Goal: Share content: Share content

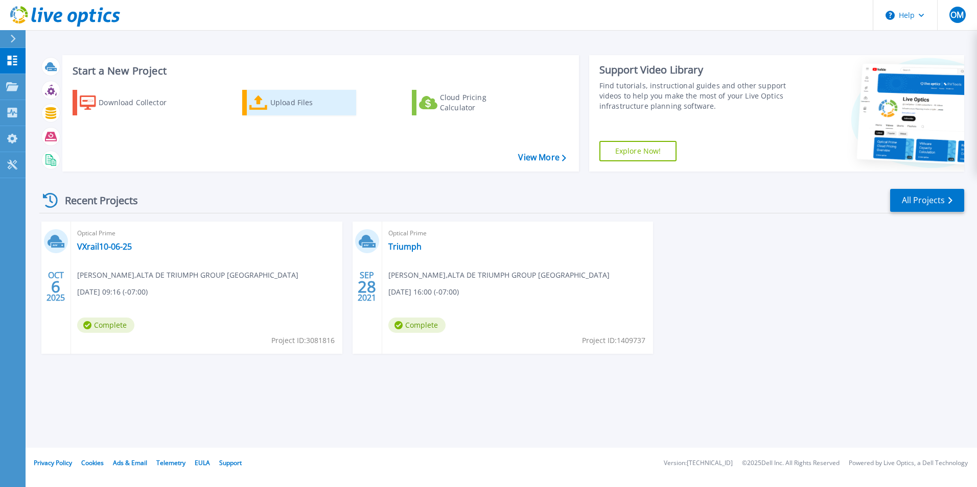
click at [265, 103] on icon at bounding box center [258, 103] width 18 height 15
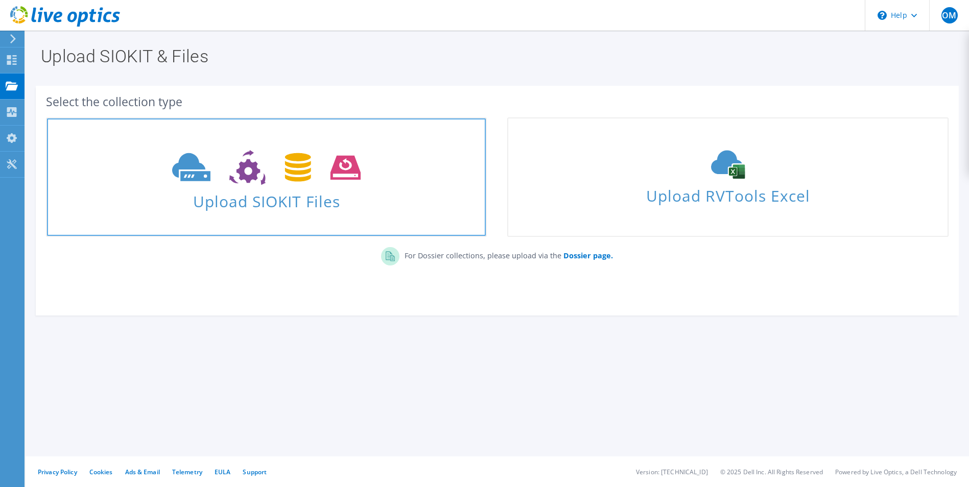
click at [258, 179] on icon at bounding box center [266, 167] width 188 height 35
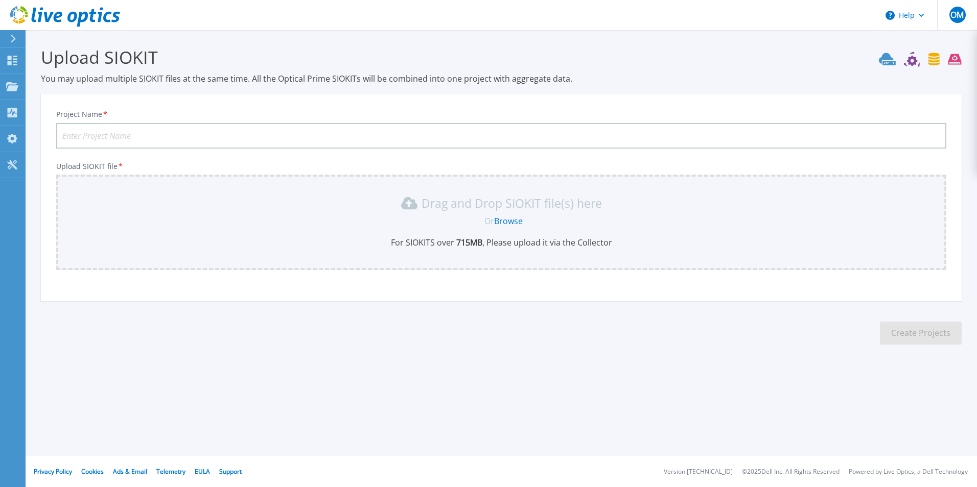
click at [90, 131] on input "Project Name *" at bounding box center [501, 136] width 890 height 26
type input "V"
type input "Muestra de 7 [PERSON_NAME]"
click at [513, 220] on link "Browse" at bounding box center [508, 221] width 29 height 11
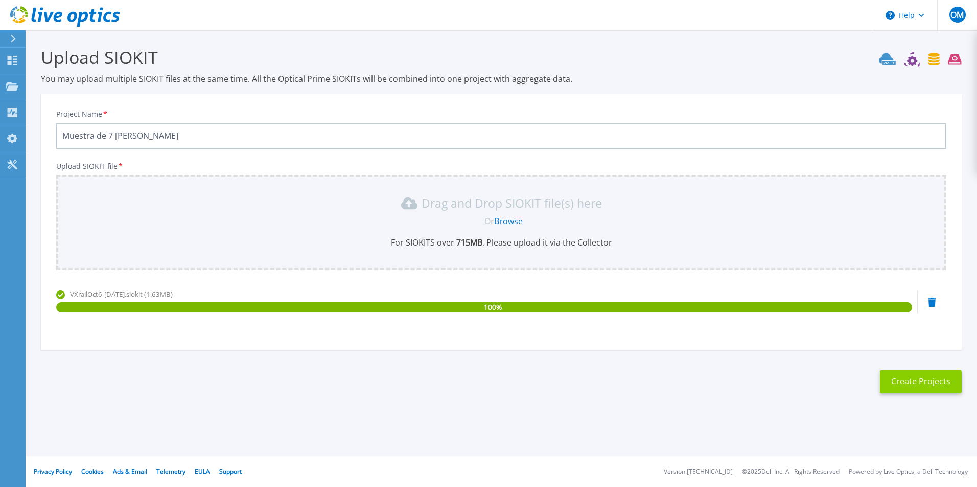
click at [923, 385] on button "Create Projects" at bounding box center [920, 381] width 82 height 23
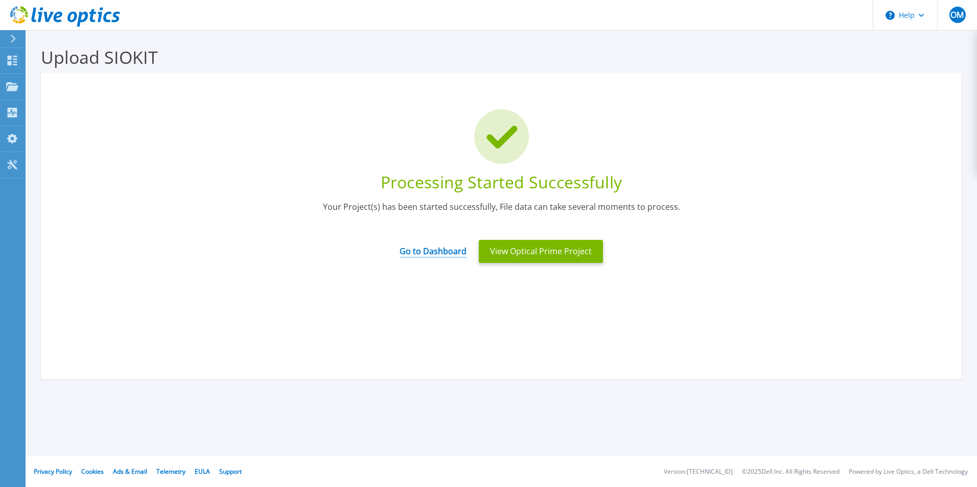
click at [436, 247] on link "Go to Dashboard" at bounding box center [432, 248] width 67 height 20
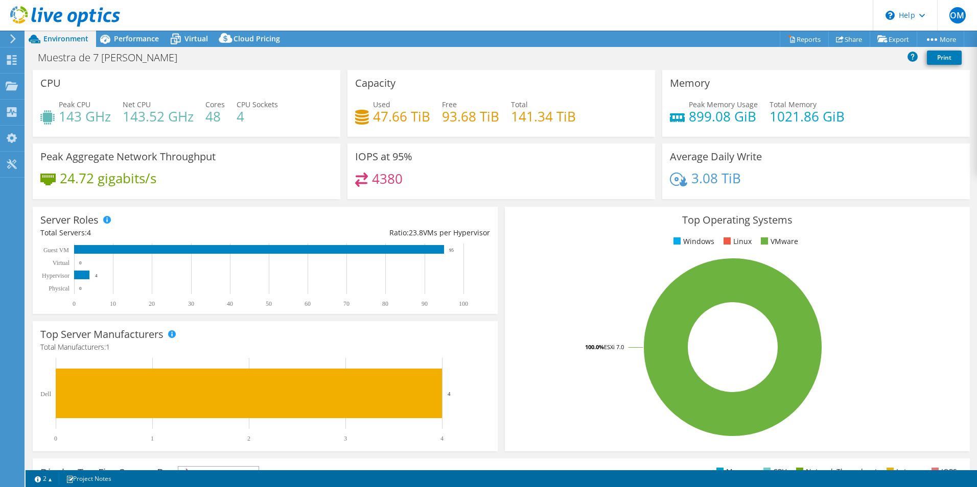
select select "USD"
click at [126, 38] on span "Performance" at bounding box center [136, 39] width 45 height 10
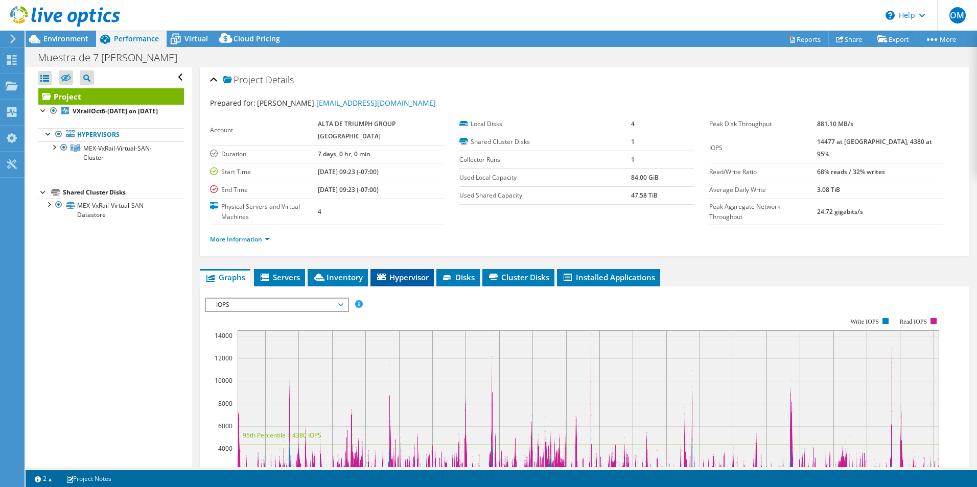
click at [394, 272] on span "Hypervisor" at bounding box center [401, 277] width 53 height 10
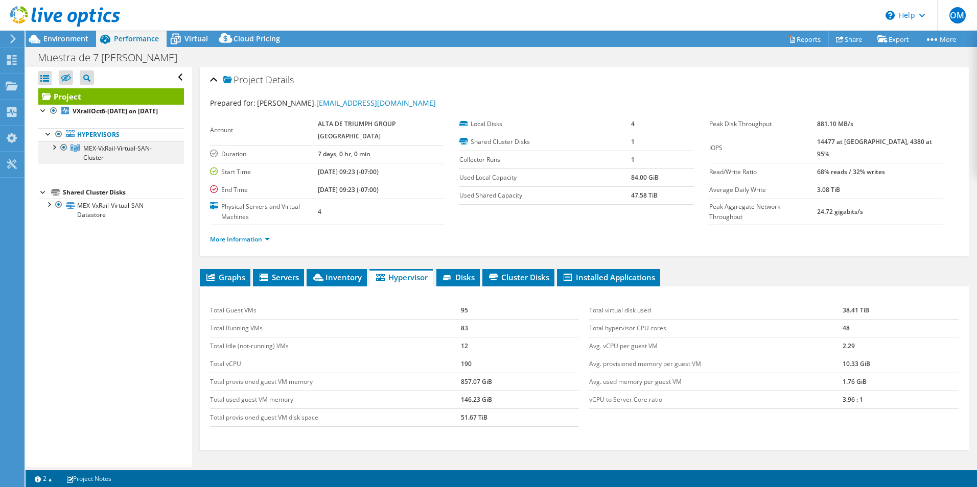
click at [55, 152] on div at bounding box center [54, 146] width 10 height 10
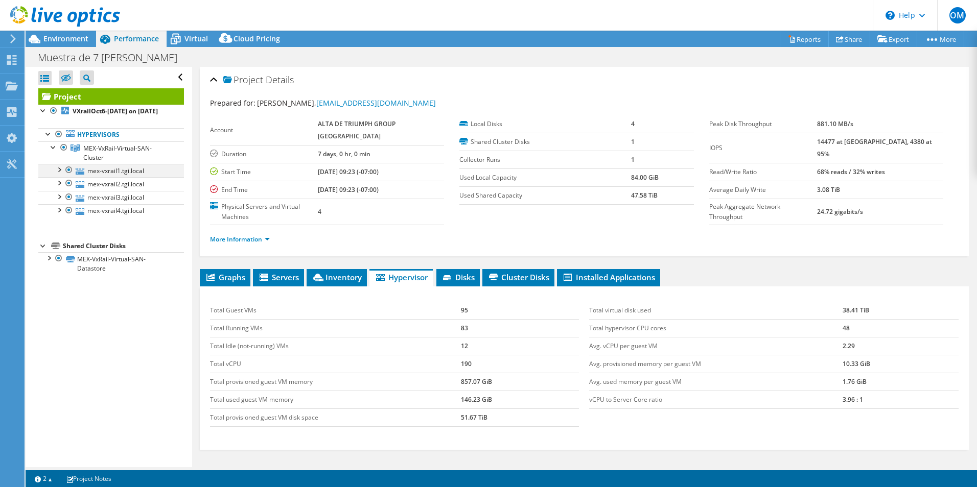
click at [60, 174] on div at bounding box center [59, 169] width 10 height 10
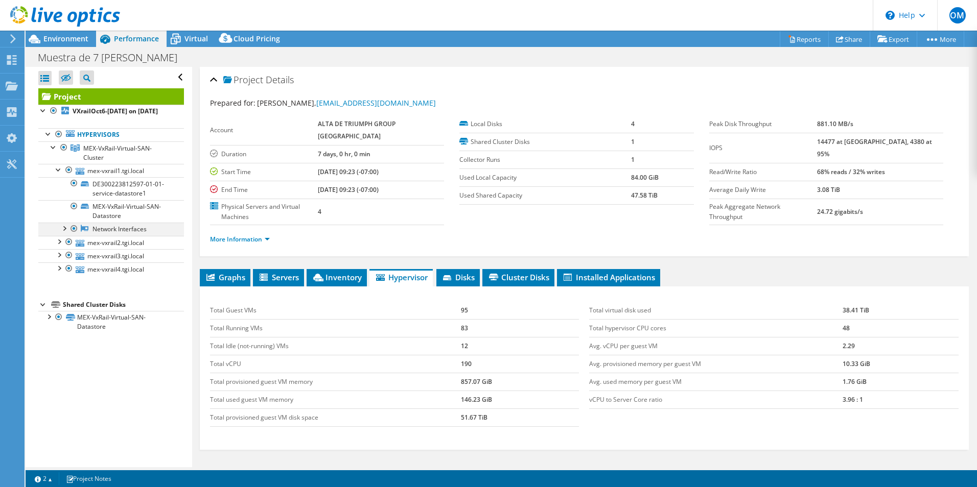
click at [65, 233] on div at bounding box center [64, 228] width 10 height 10
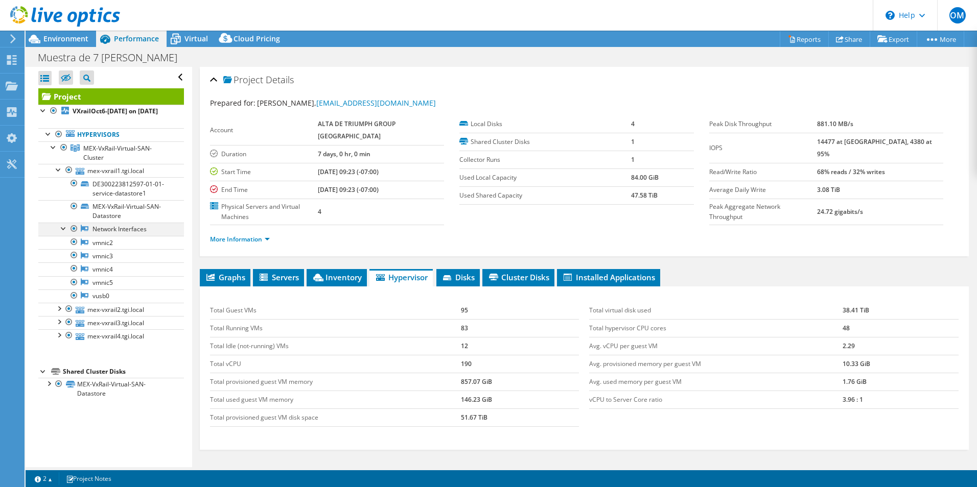
click at [65, 233] on div at bounding box center [64, 228] width 10 height 10
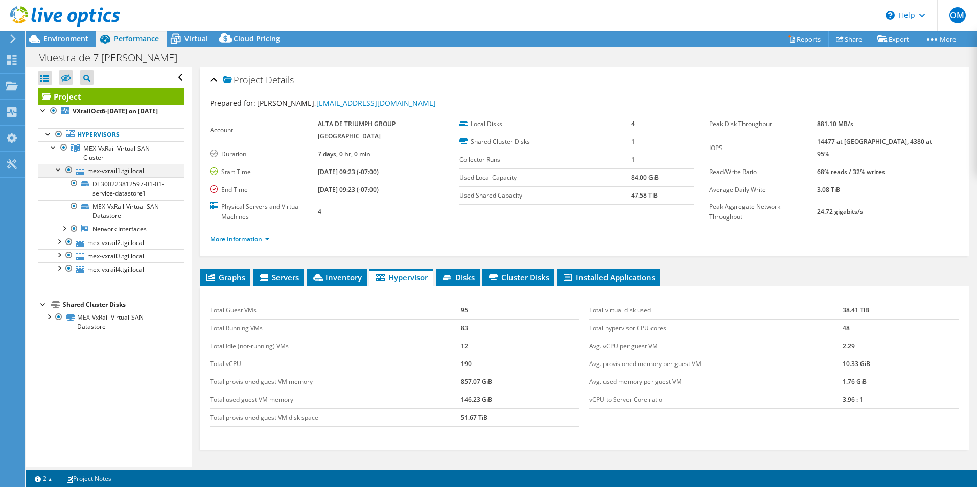
click at [57, 174] on div at bounding box center [59, 169] width 10 height 10
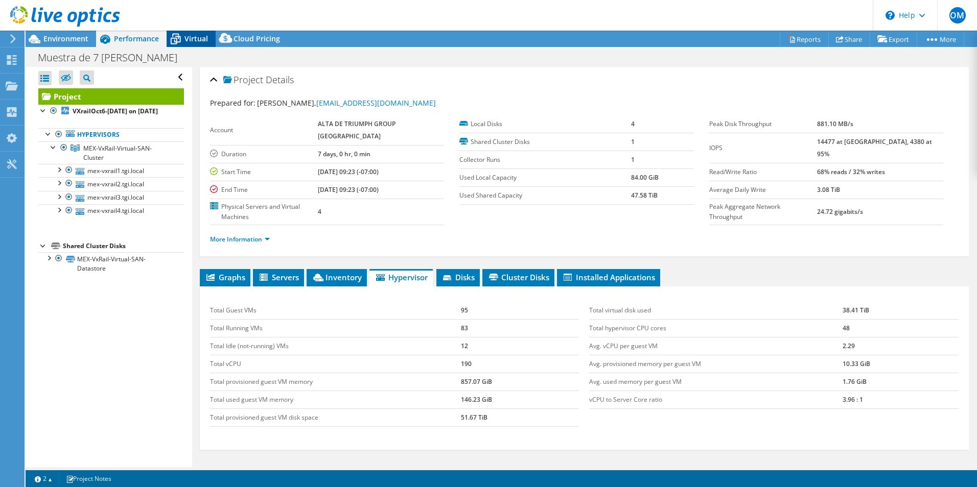
click at [188, 40] on span "Virtual" at bounding box center [195, 39] width 23 height 10
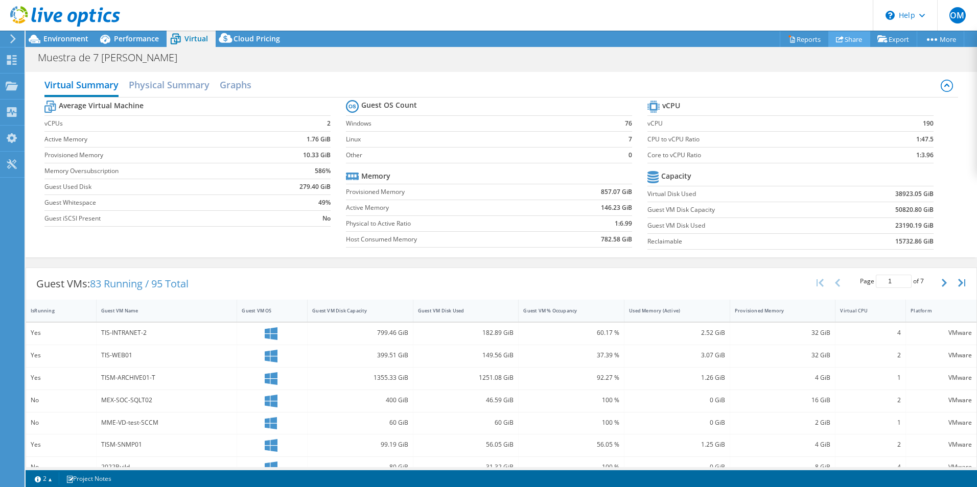
click at [840, 41] on link "Share" at bounding box center [849, 39] width 42 height 16
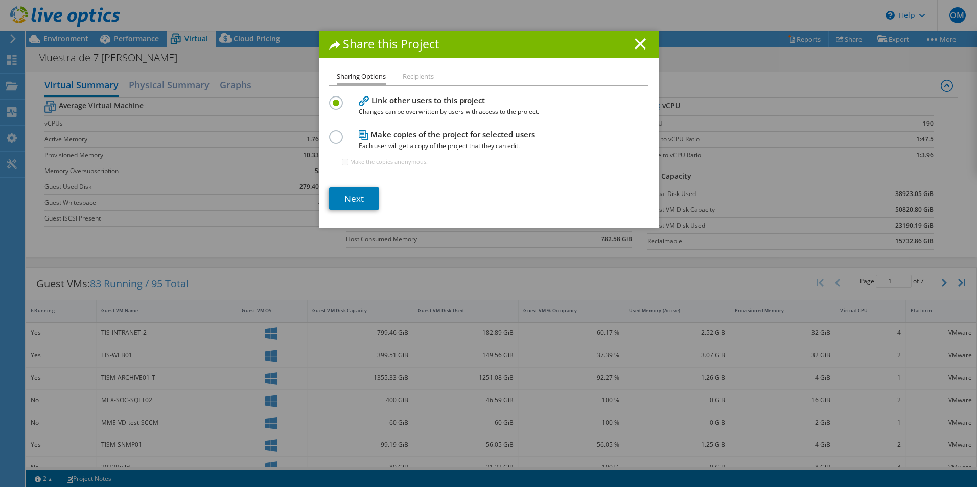
click at [321, 137] on div "Sharing Options Recipients Link other users to this project Changes can be over…" at bounding box center [489, 148] width 340 height 157
click at [329, 133] on label at bounding box center [338, 131] width 18 height 3
click at [0, 0] on input "radio" at bounding box center [0, 0] width 0 height 0
click at [349, 197] on link "Next" at bounding box center [354, 198] width 50 height 22
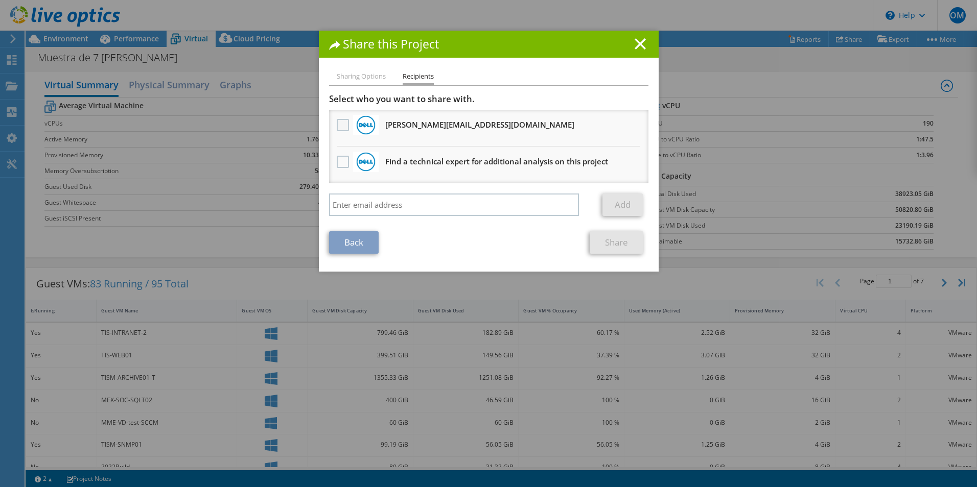
click at [337, 128] on label at bounding box center [344, 125] width 15 height 12
click at [0, 0] on input "checkbox" at bounding box center [0, 0] width 0 height 0
click at [614, 244] on link "Share" at bounding box center [616, 242] width 54 height 22
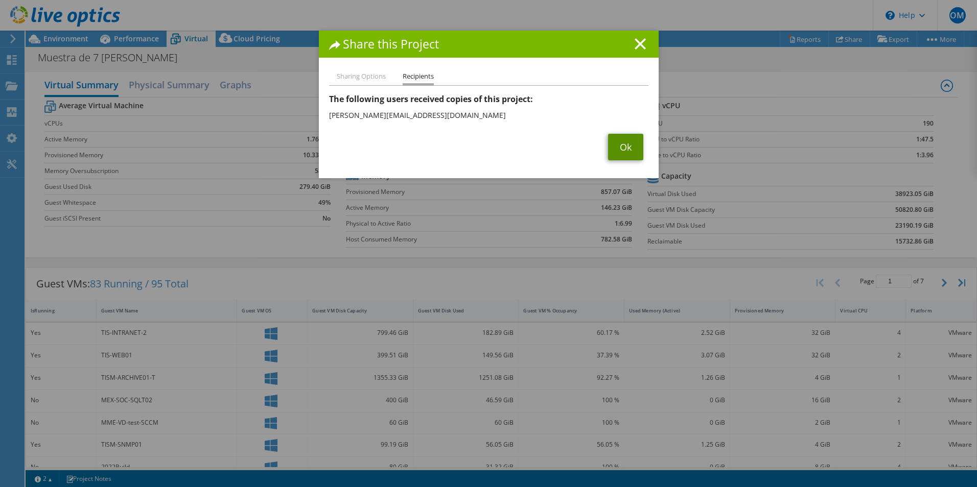
click at [616, 145] on link "Ok" at bounding box center [625, 147] width 35 height 27
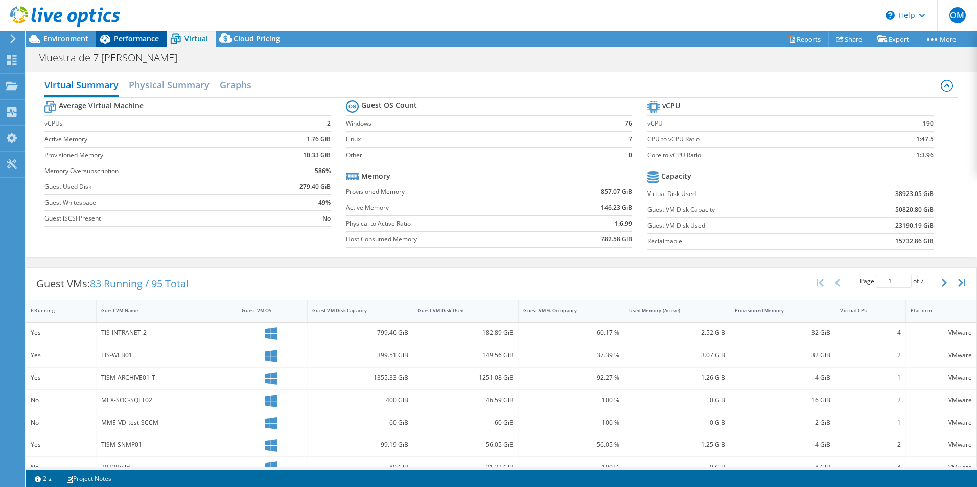
click at [122, 37] on span "Performance" at bounding box center [136, 39] width 45 height 10
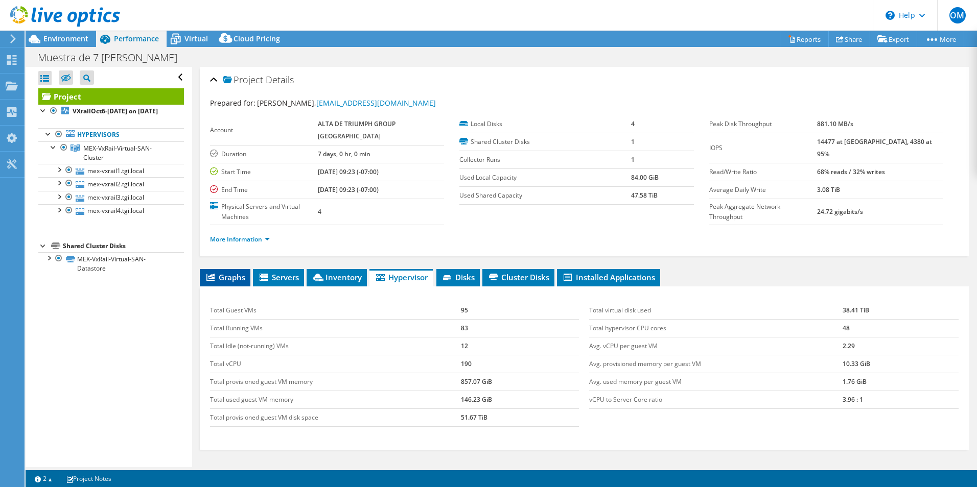
click at [236, 272] on span "Graphs" at bounding box center [225, 277] width 40 height 10
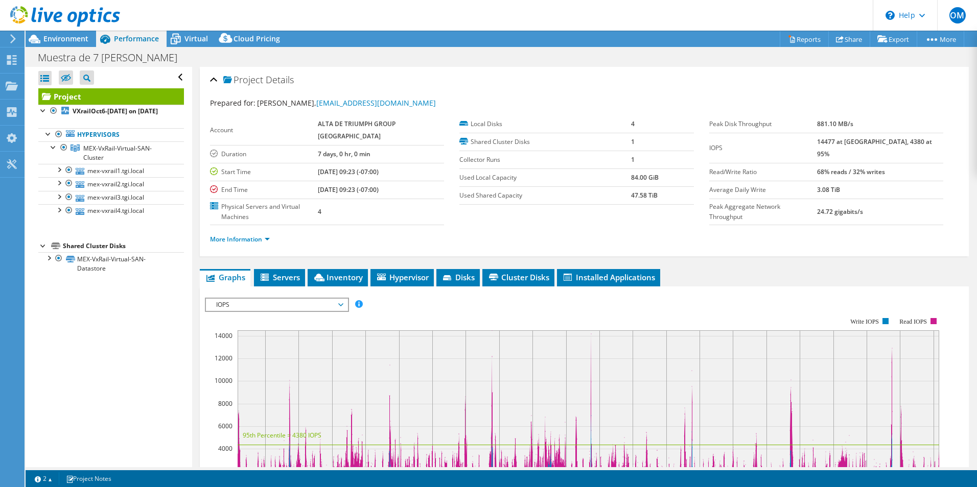
click at [344, 299] on span "IOPS" at bounding box center [276, 305] width 141 height 12
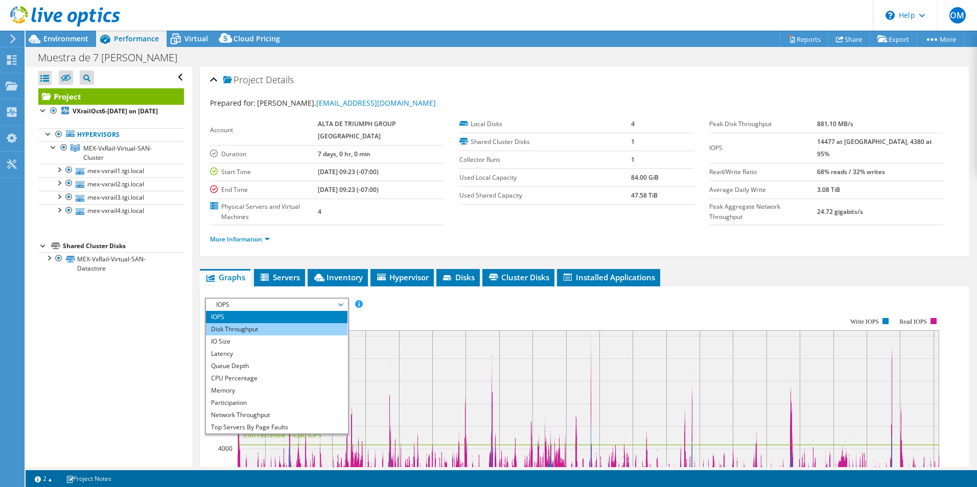
click at [294, 323] on li "Disk Throughput" at bounding box center [276, 329] width 141 height 12
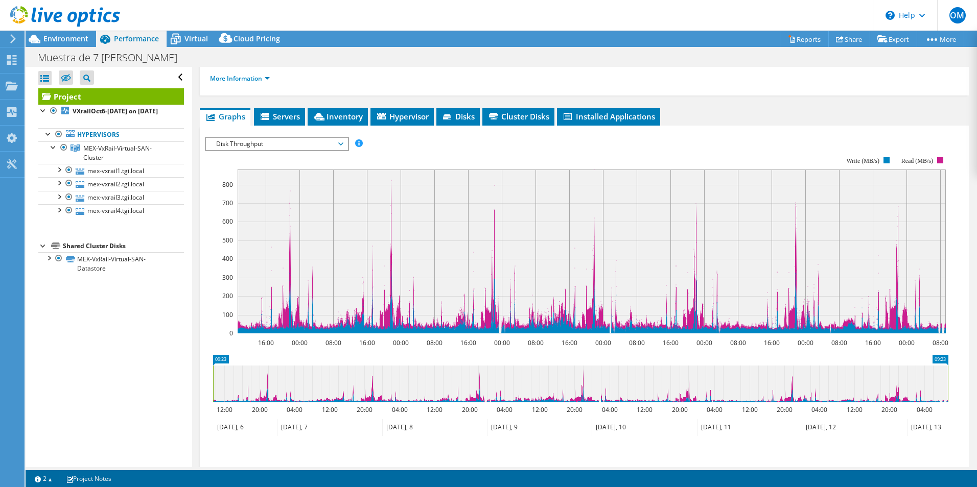
scroll to position [178, 0]
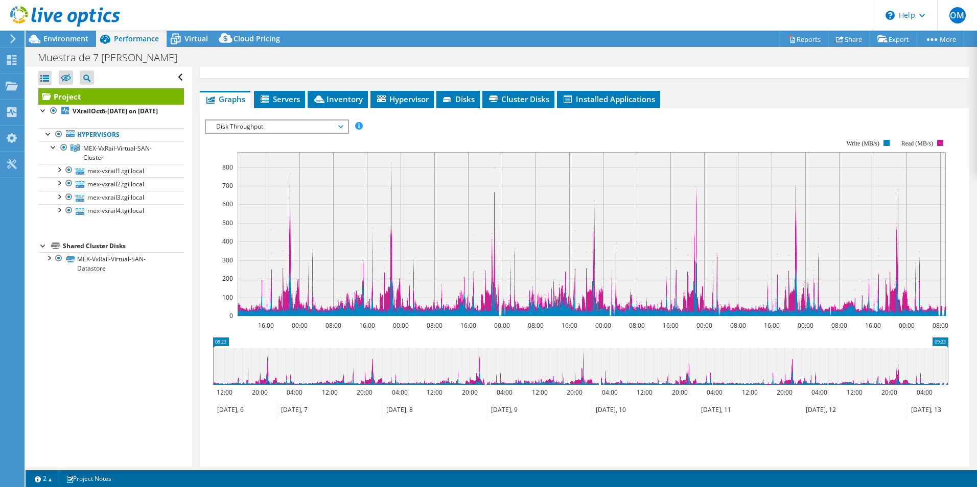
click at [338, 121] on span "Disk Throughput" at bounding box center [276, 127] width 131 height 12
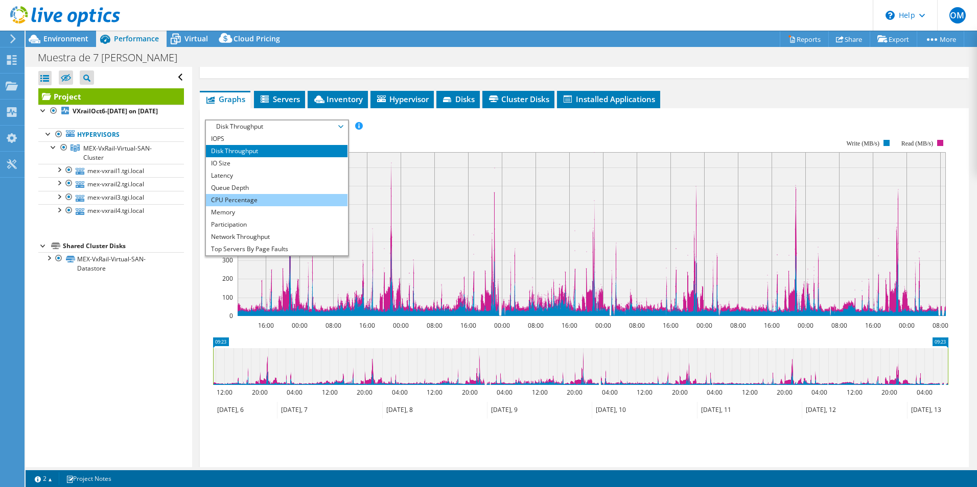
click at [289, 194] on li "CPU Percentage" at bounding box center [276, 200] width 141 height 12
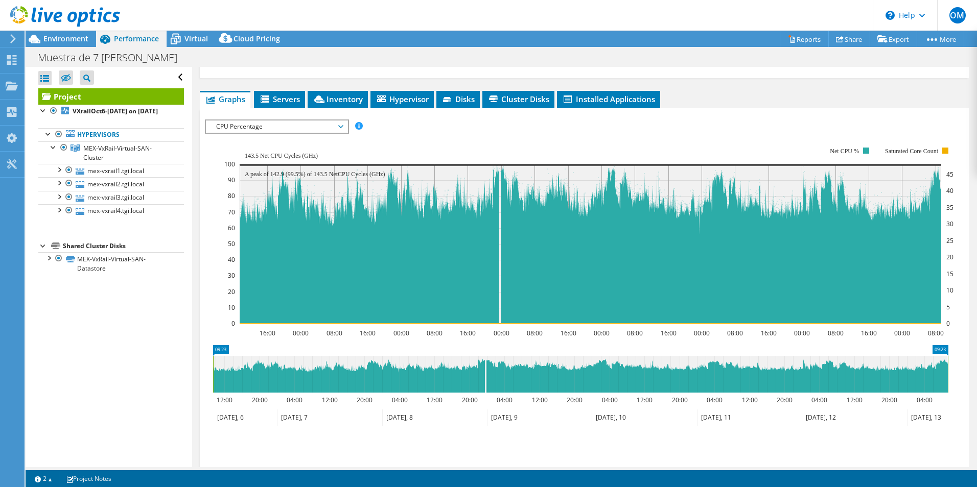
click at [339, 121] on span "CPU Percentage" at bounding box center [276, 127] width 131 height 12
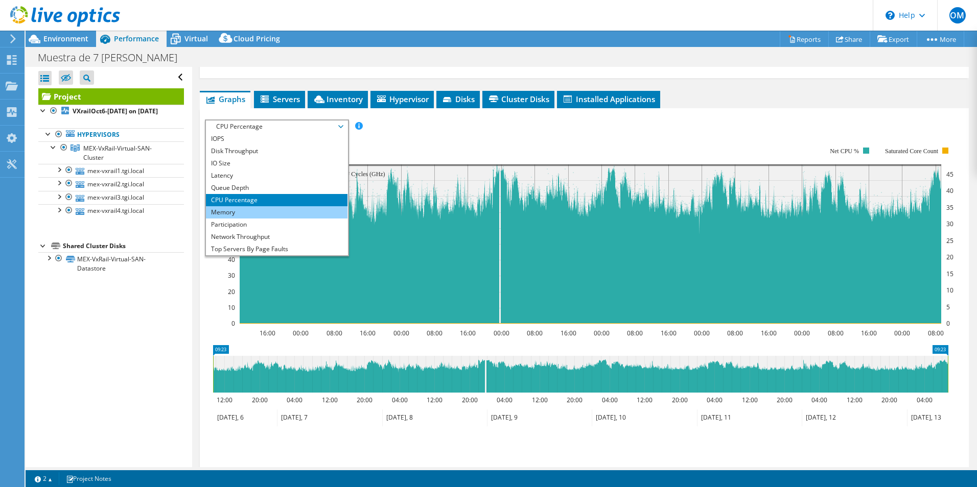
click at [234, 206] on li "Memory" at bounding box center [276, 212] width 141 height 12
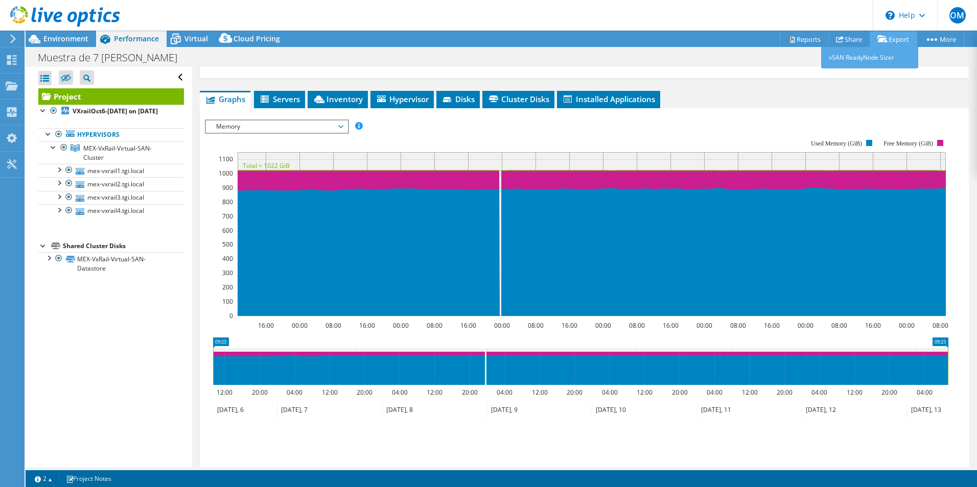
click at [899, 38] on link "Export" at bounding box center [892, 39] width 47 height 16
click at [877, 40] on icon at bounding box center [882, 39] width 10 height 8
click at [794, 38] on link "Reports" at bounding box center [803, 39] width 49 height 16
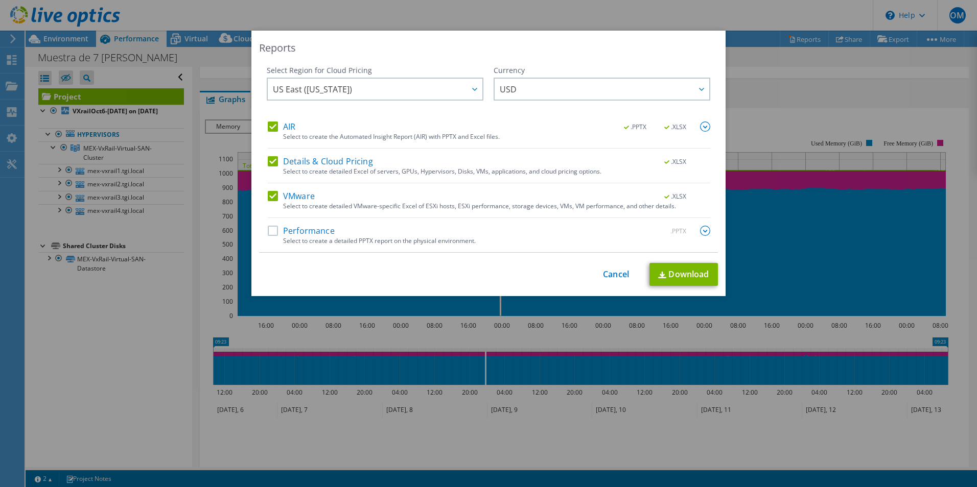
click at [269, 233] on label "Performance" at bounding box center [301, 231] width 67 height 10
click at [0, 0] on input "Performance" at bounding box center [0, 0] width 0 height 0
click at [684, 275] on link "Download" at bounding box center [683, 274] width 68 height 23
click at [609, 276] on link "Cancel" at bounding box center [616, 275] width 26 height 10
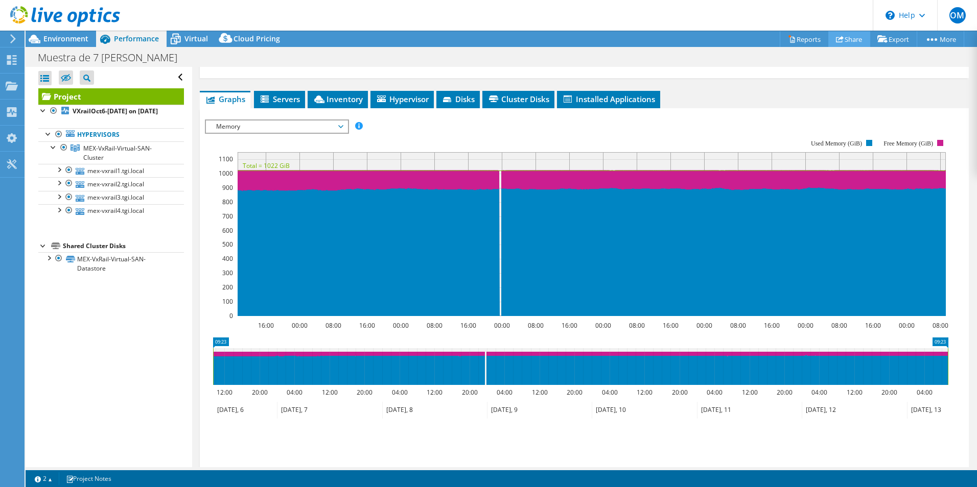
click at [840, 39] on link "Share" at bounding box center [849, 39] width 42 height 16
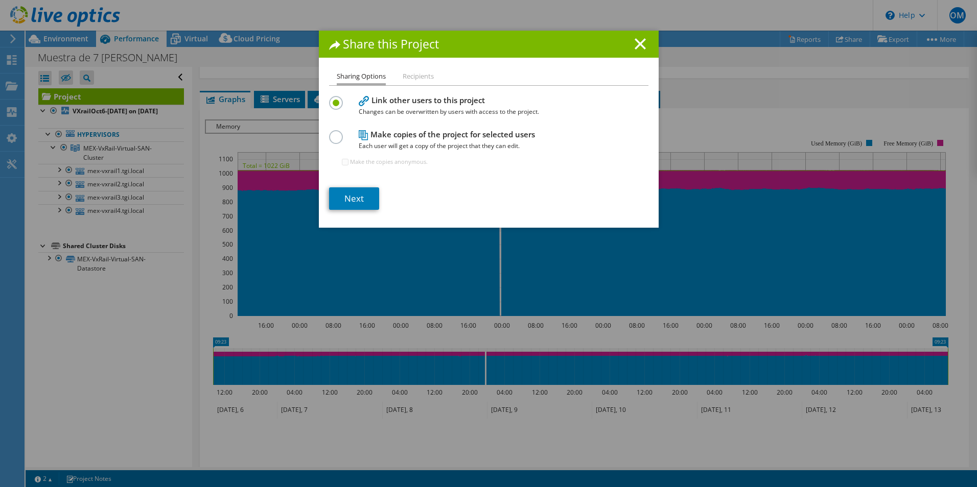
click at [334, 133] on label at bounding box center [338, 131] width 18 height 3
click at [0, 0] on input "radio" at bounding box center [0, 0] width 0 height 0
click at [354, 202] on link "Next" at bounding box center [354, 198] width 50 height 22
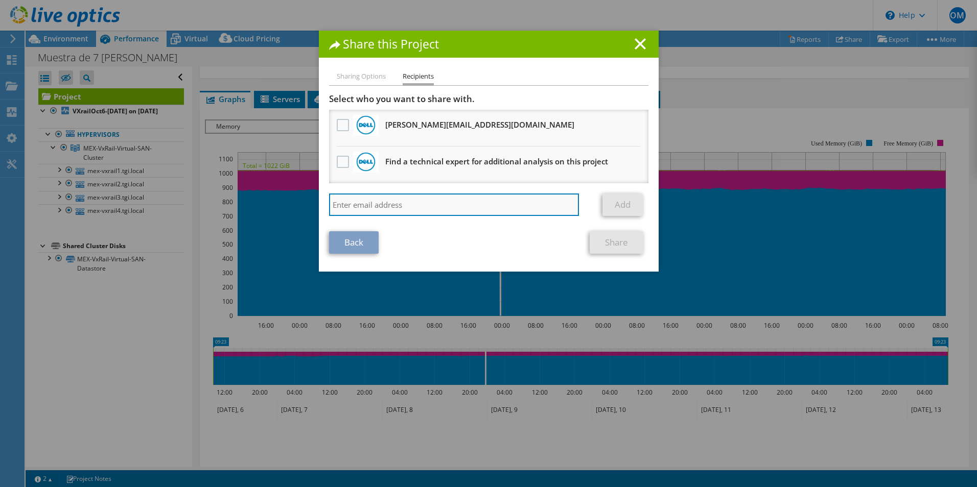
click at [392, 203] on input "search" at bounding box center [454, 205] width 250 height 22
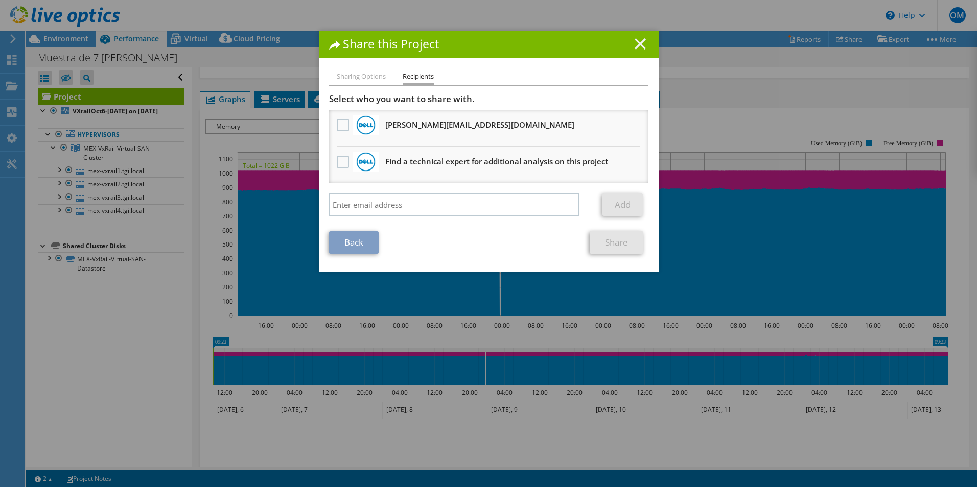
click at [636, 48] on icon at bounding box center [639, 43] width 11 height 11
